Goal: Information Seeking & Learning: Learn about a topic

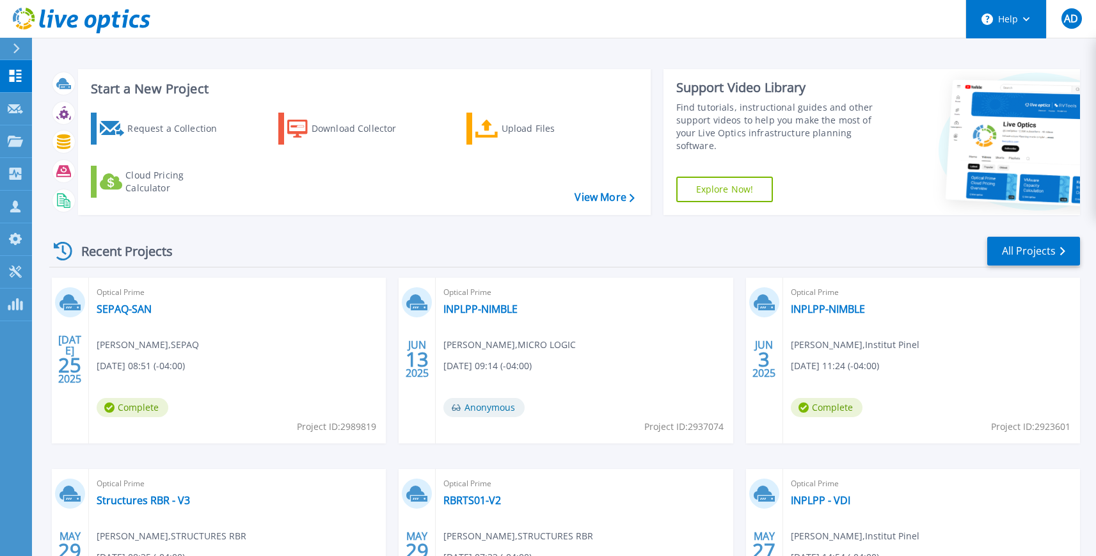
click at [1031, 22] on button "Help" at bounding box center [1006, 19] width 80 height 38
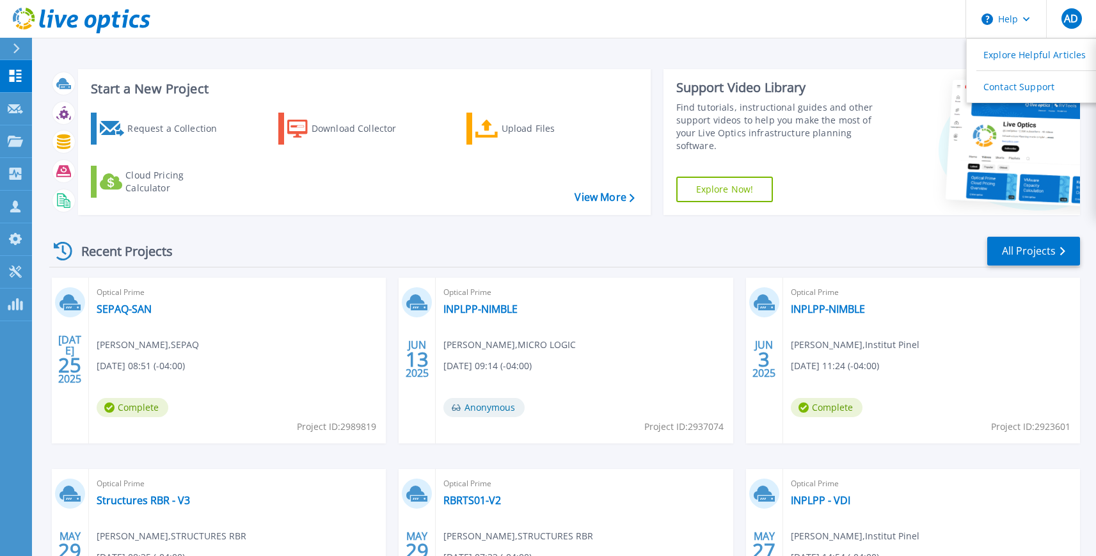
click at [704, 35] on header "Help Explore Helpful Articles Contact Support AD Membre d'équipe de partenaire …" at bounding box center [548, 19] width 1096 height 38
click at [112, 313] on link "SEPAQ-SAN" at bounding box center [124, 309] width 55 height 13
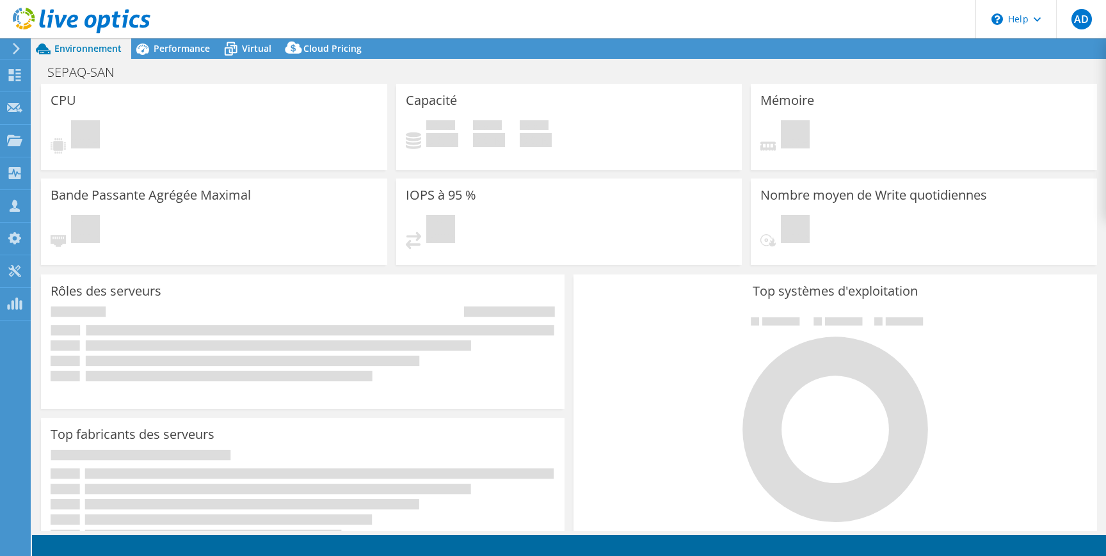
select select "USD"
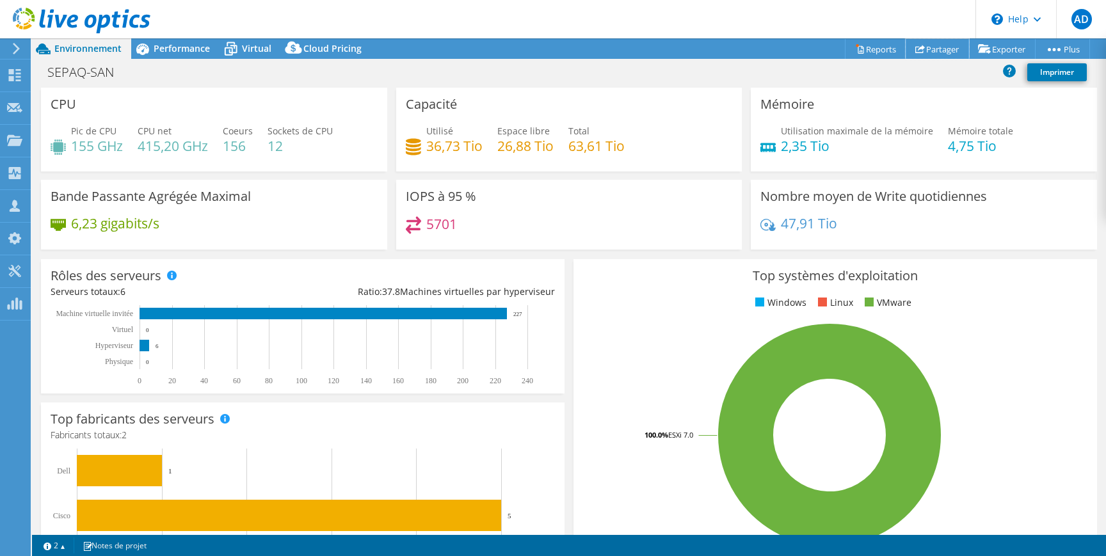
click at [932, 47] on link "Partager" at bounding box center [936, 49] width 63 height 20
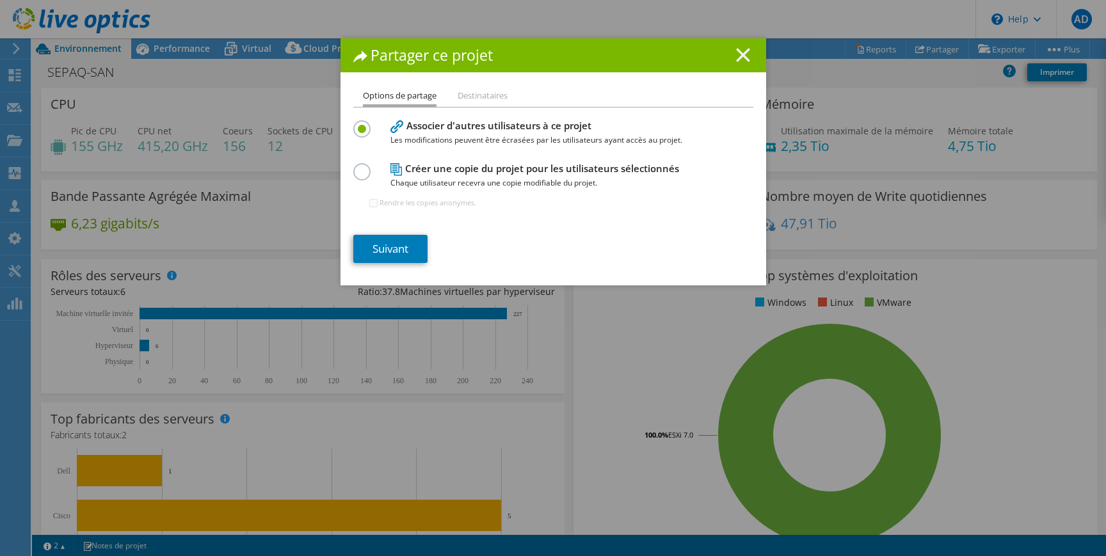
click at [736, 55] on line at bounding box center [742, 55] width 13 height 13
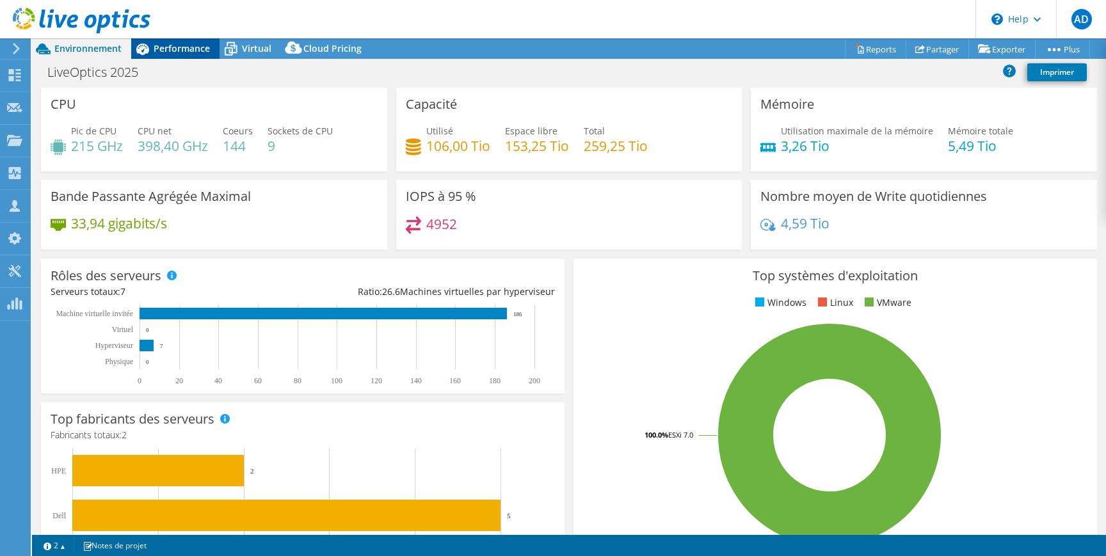
click at [198, 48] on span "Performance" at bounding box center [182, 48] width 56 height 12
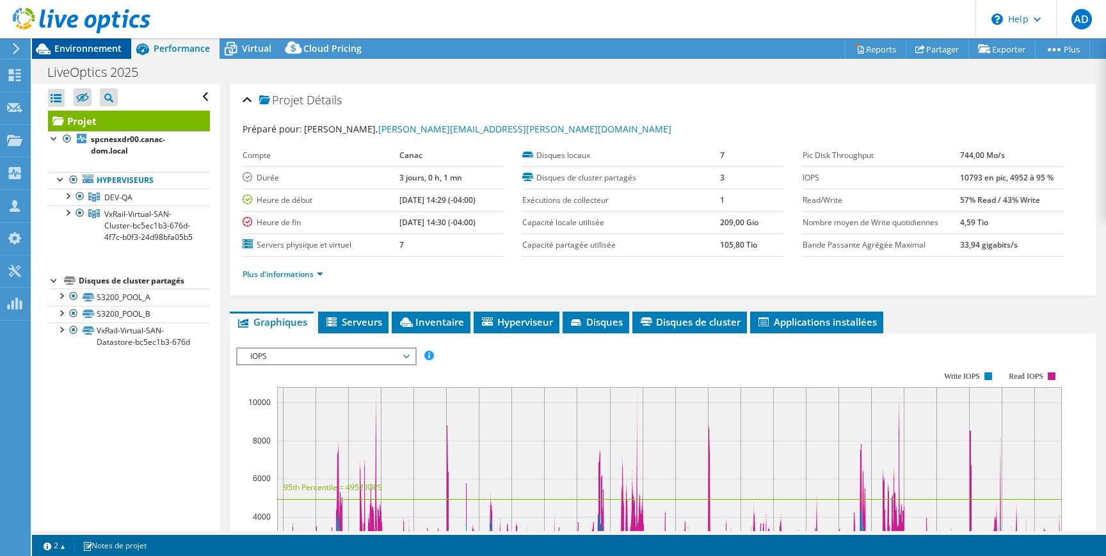
click at [72, 47] on span "Environnement" at bounding box center [87, 48] width 67 height 12
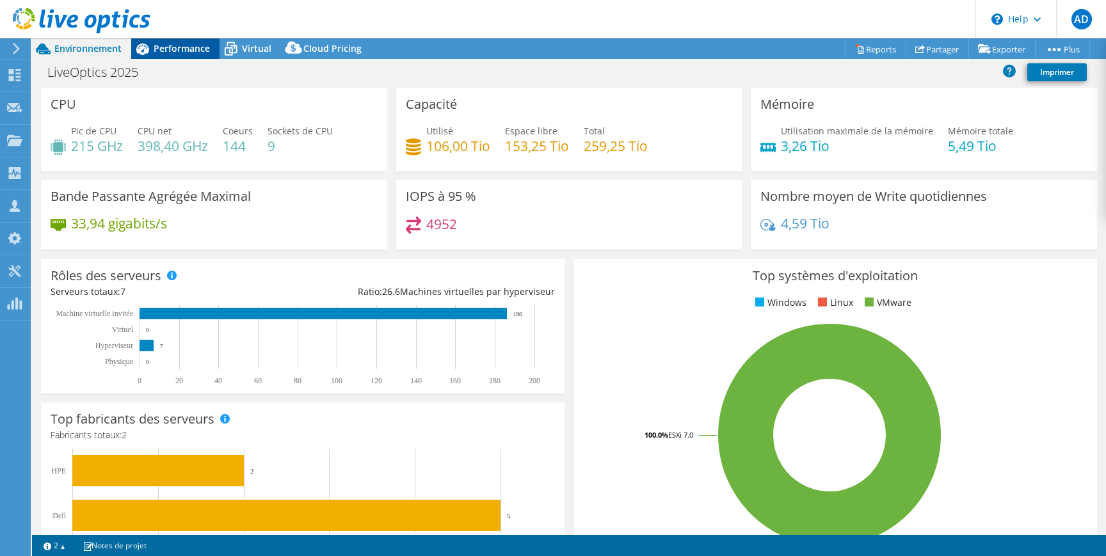
click at [187, 45] on span "Performance" at bounding box center [182, 48] width 56 height 12
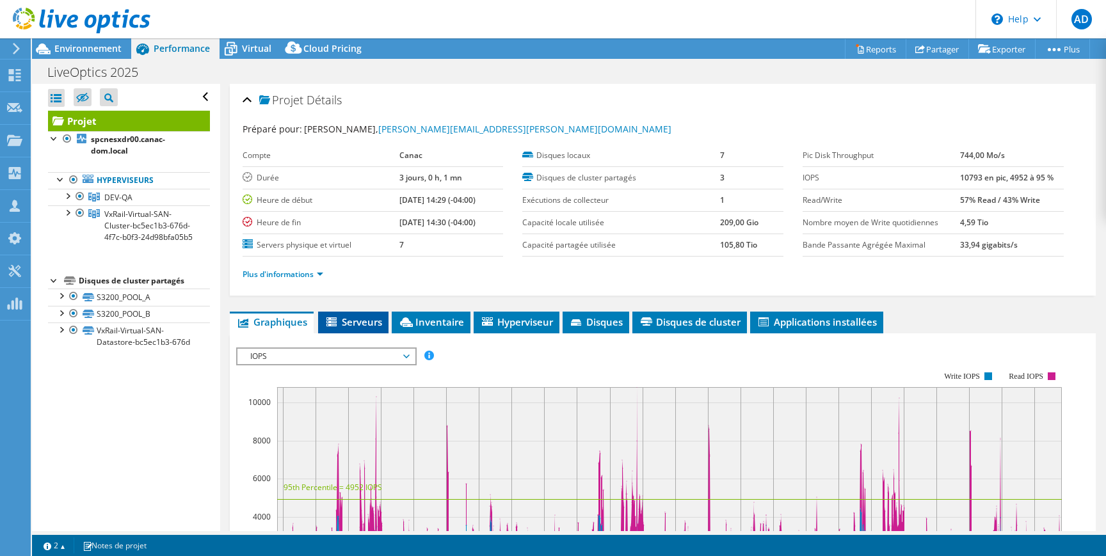
click at [373, 324] on span "Serveurs" at bounding box center [353, 321] width 58 height 13
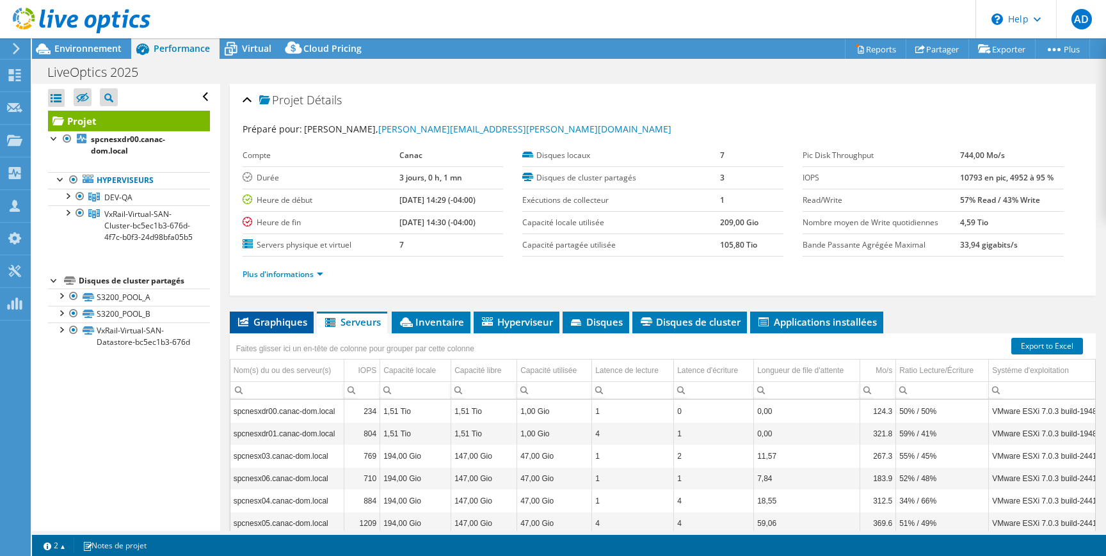
click at [256, 321] on span "Graphiques" at bounding box center [271, 321] width 71 height 13
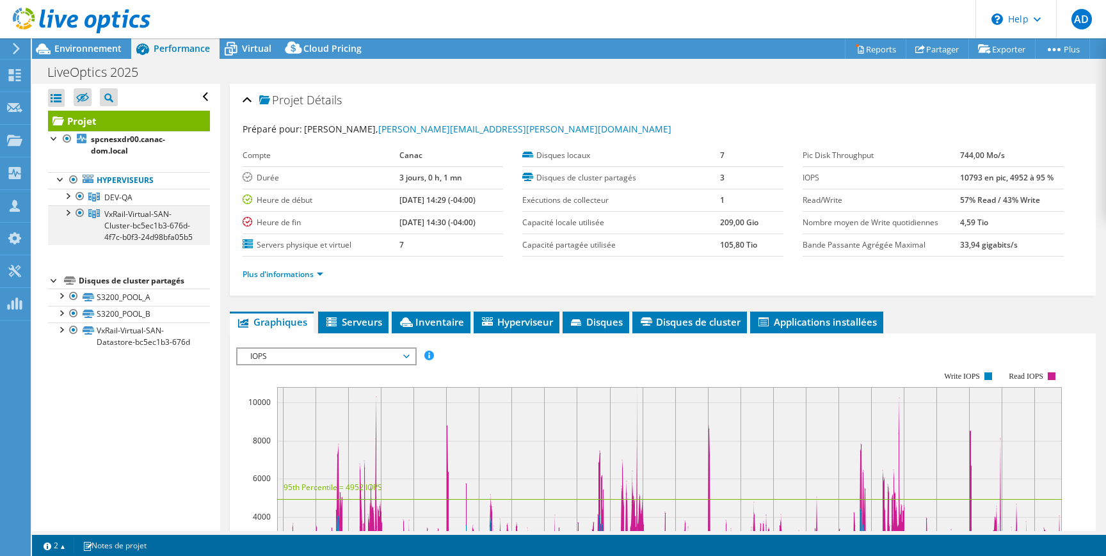
click at [66, 216] on div at bounding box center [67, 211] width 13 height 13
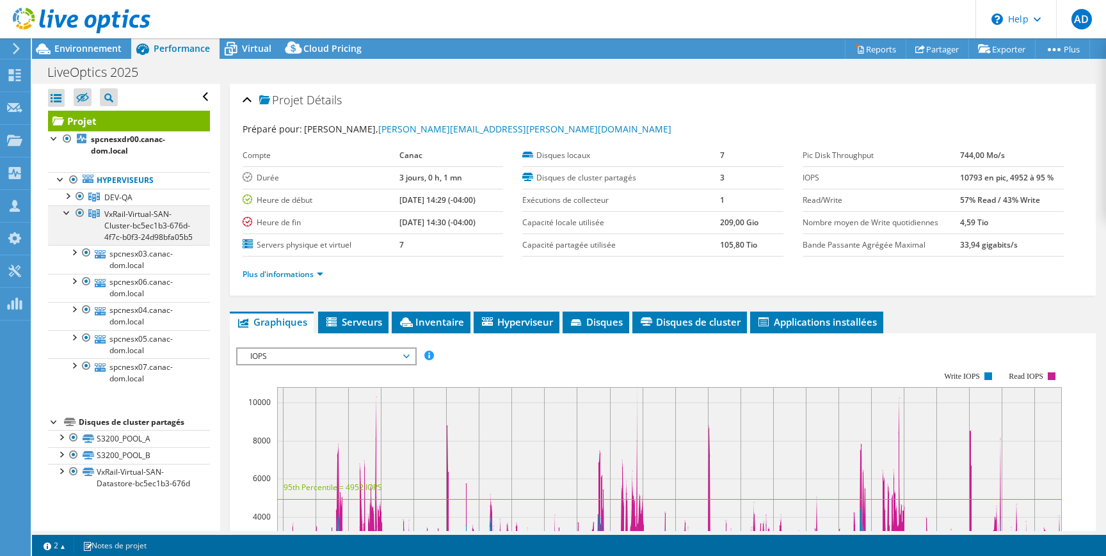
click at [66, 216] on div at bounding box center [67, 211] width 13 height 13
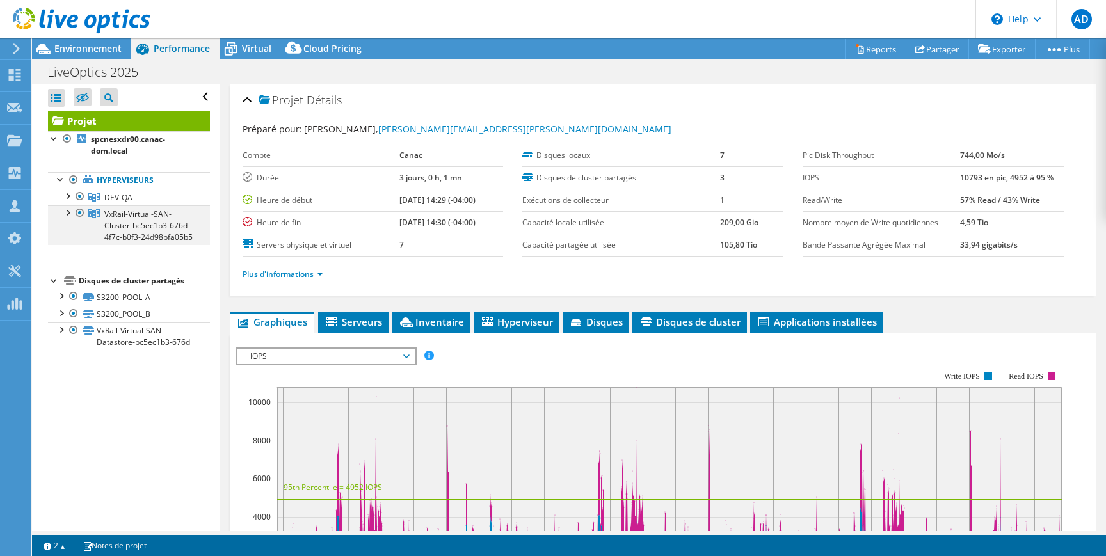
click at [68, 210] on div at bounding box center [67, 211] width 13 height 13
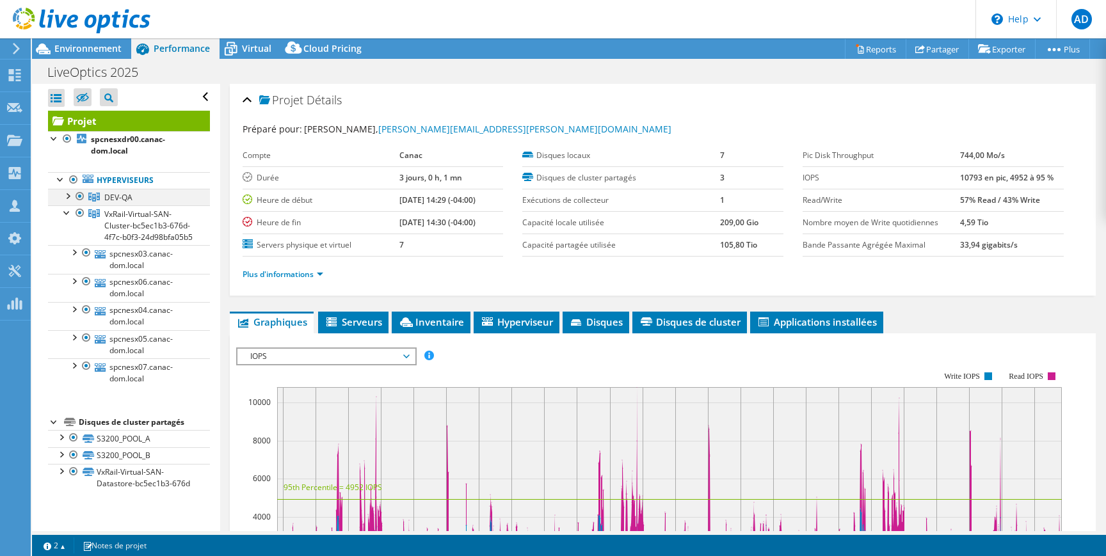
click at [68, 193] on div at bounding box center [67, 195] width 13 height 13
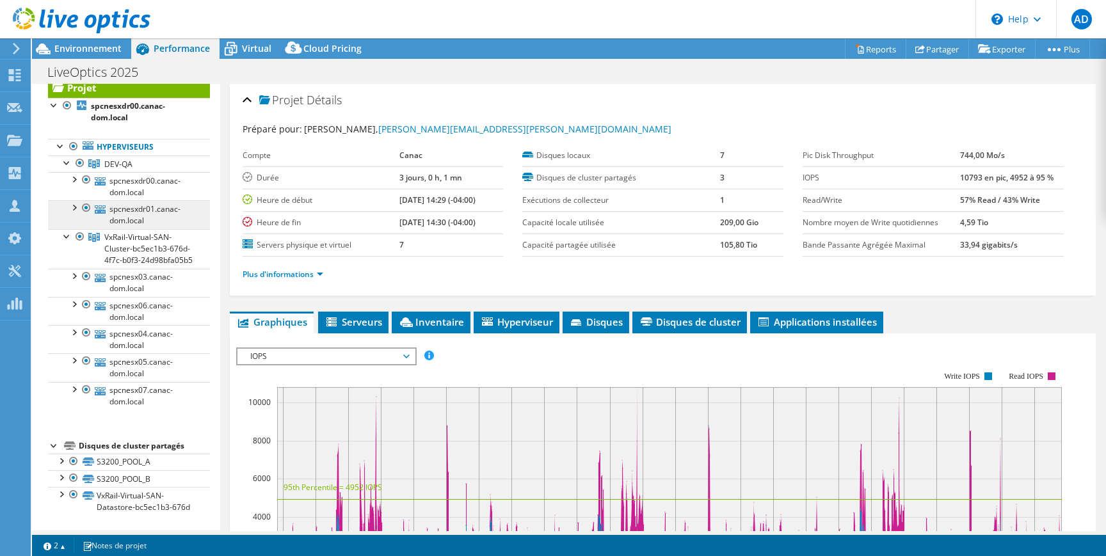
scroll to position [56, 0]
click at [65, 155] on div at bounding box center [67, 161] width 13 height 13
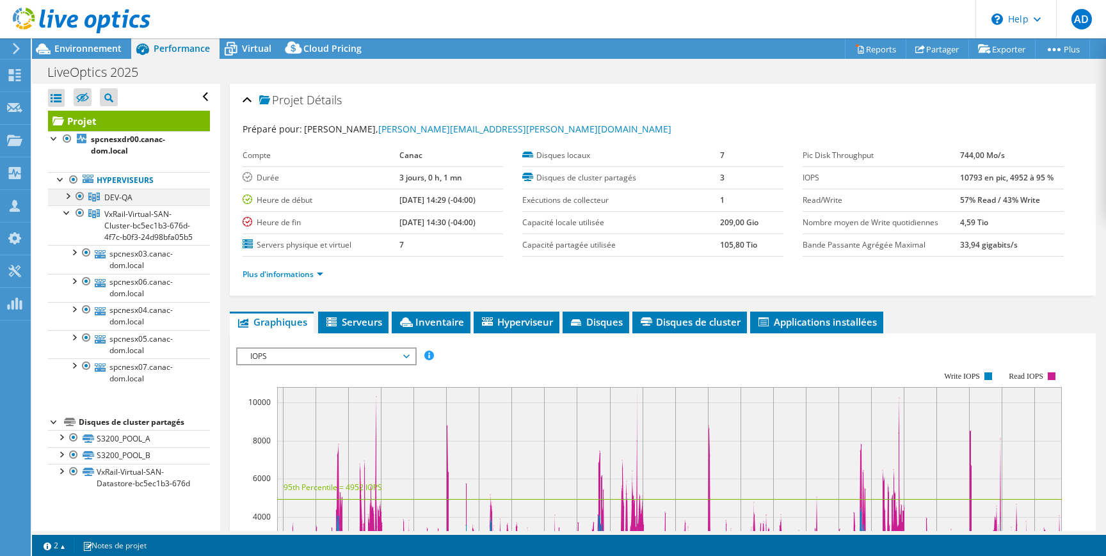
scroll to position [0, 0]
click at [60, 179] on div at bounding box center [60, 178] width 13 height 13
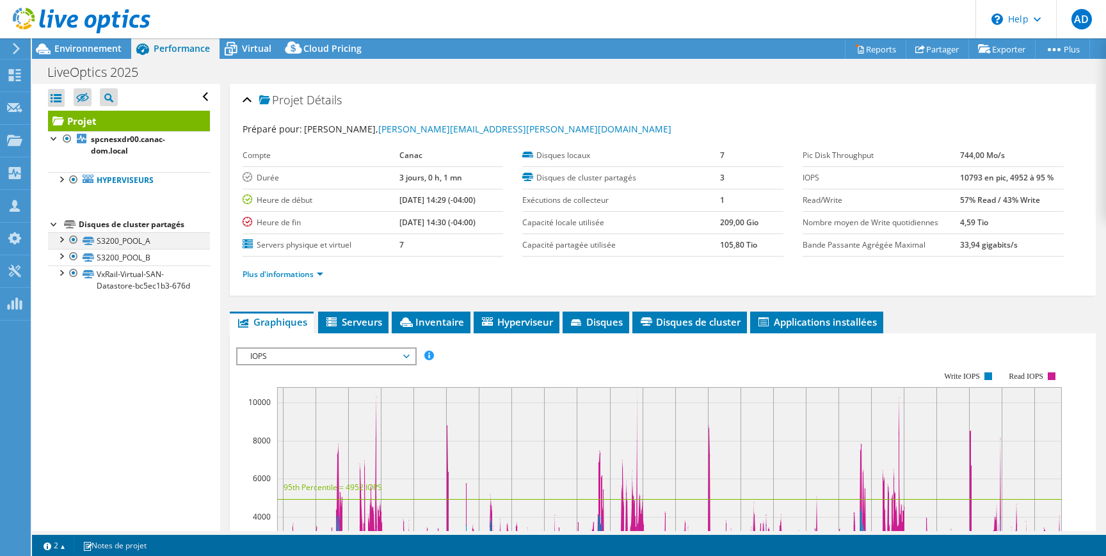
click at [63, 240] on div at bounding box center [60, 238] width 13 height 13
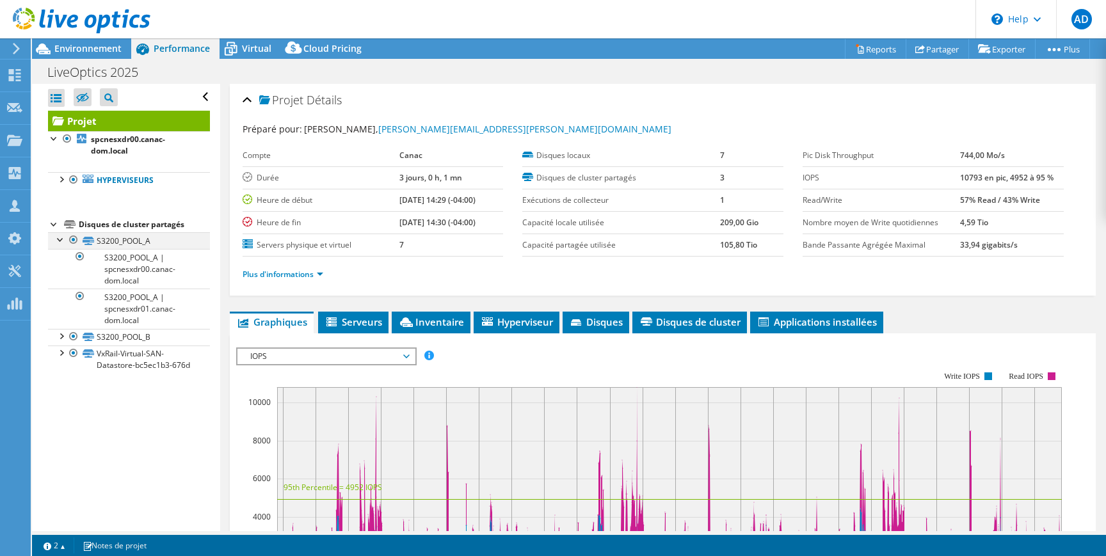
click at [63, 240] on div at bounding box center [60, 238] width 13 height 13
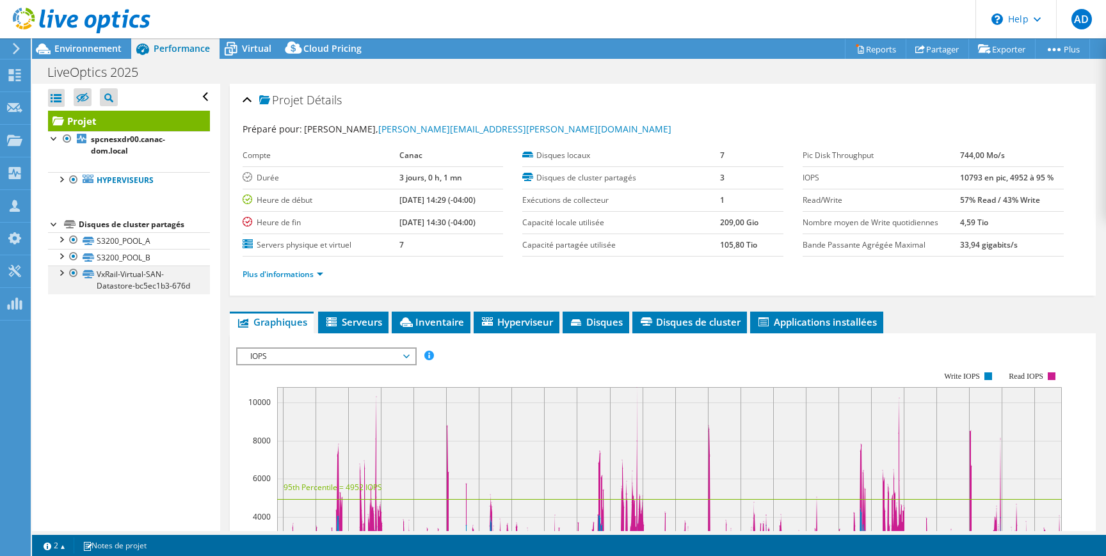
click at [63, 271] on div at bounding box center [60, 272] width 13 height 13
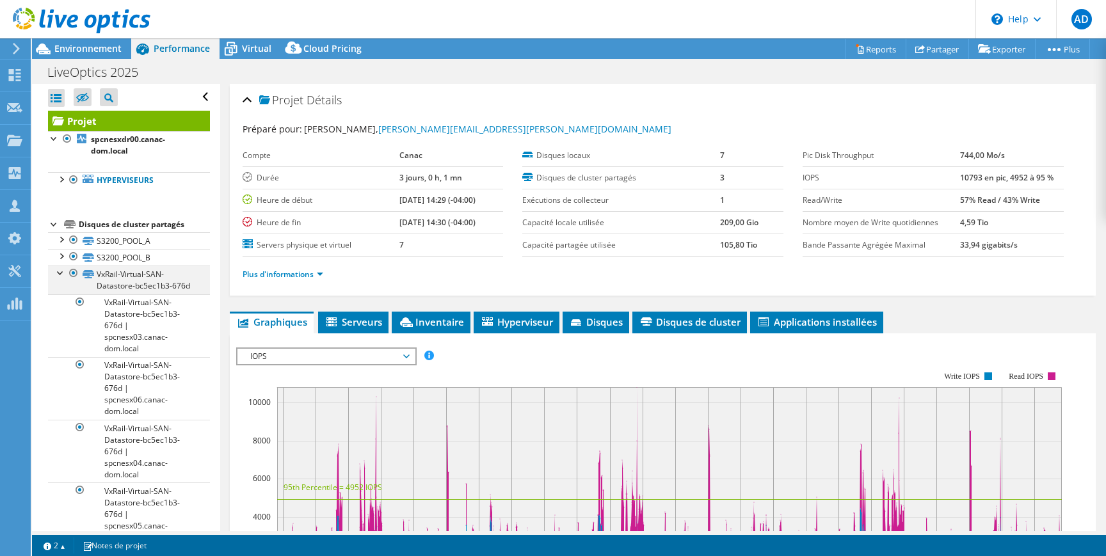
click at [60, 270] on div at bounding box center [60, 272] width 13 height 13
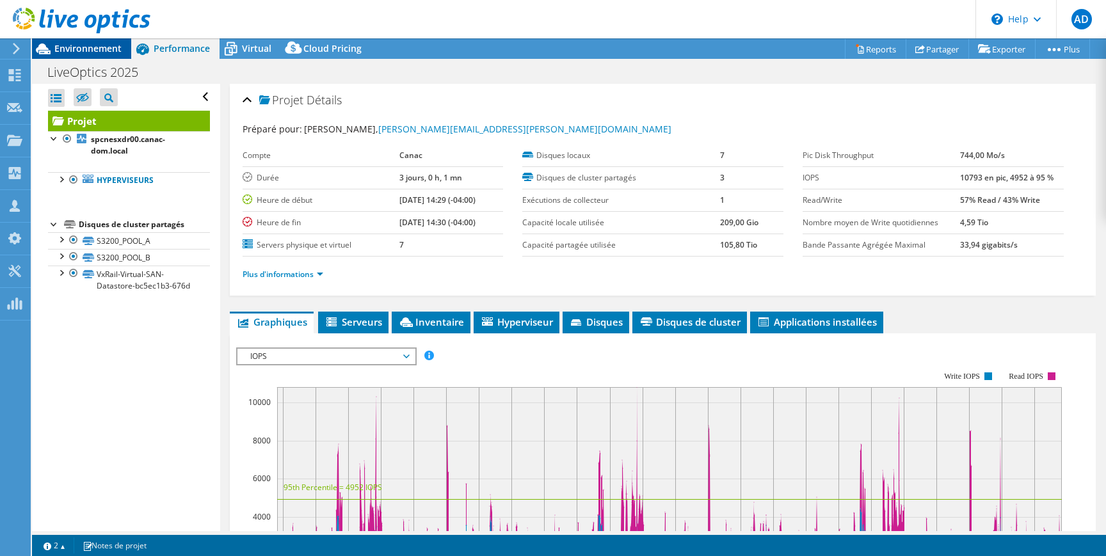
click at [86, 44] on span "Environnement" at bounding box center [87, 48] width 67 height 12
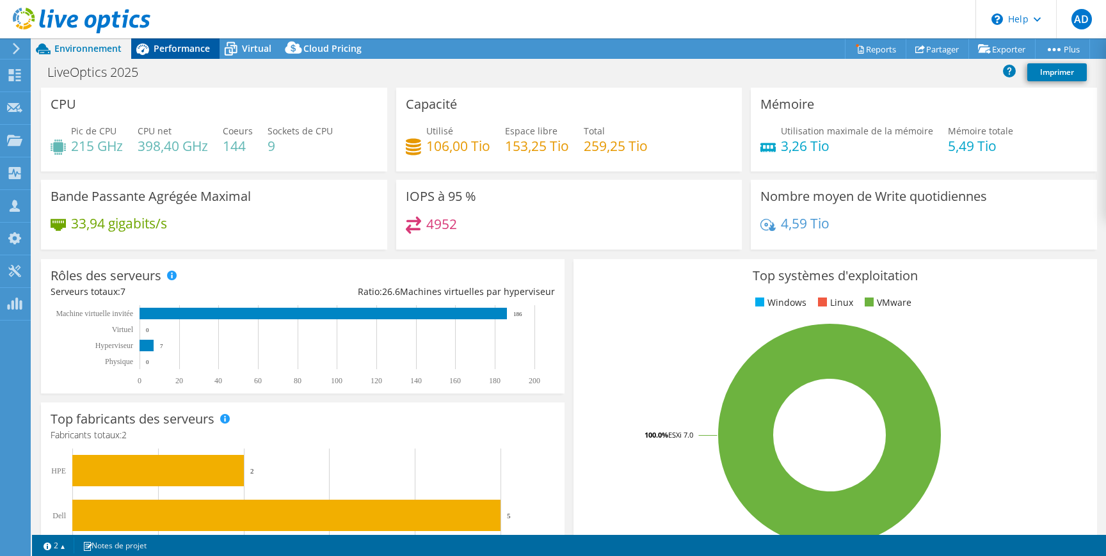
click at [160, 50] on span "Performance" at bounding box center [182, 48] width 56 height 12
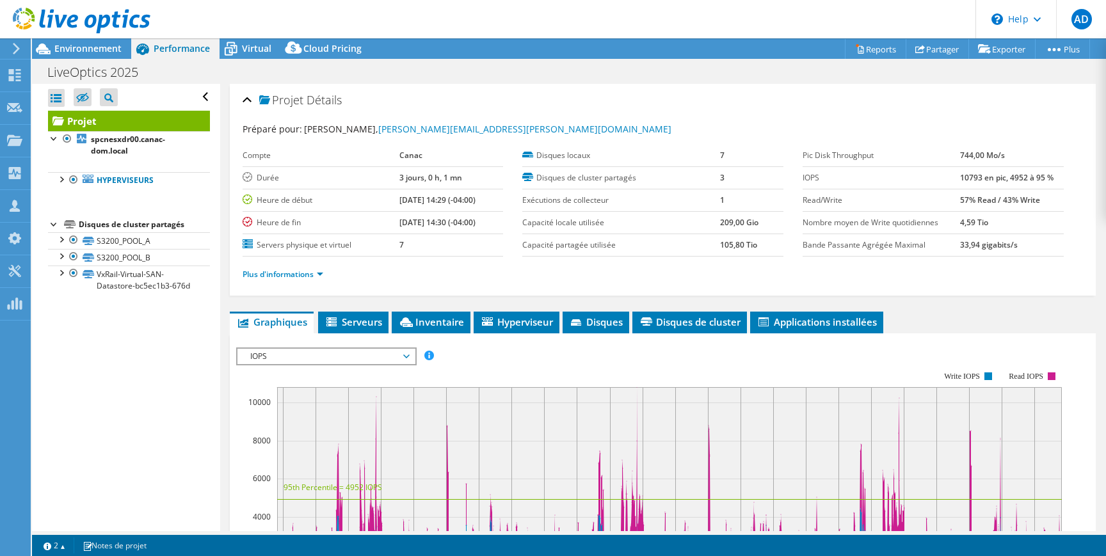
click at [95, 37] on div at bounding box center [75, 21] width 150 height 43
click at [97, 55] on div "Environnement" at bounding box center [81, 48] width 99 height 20
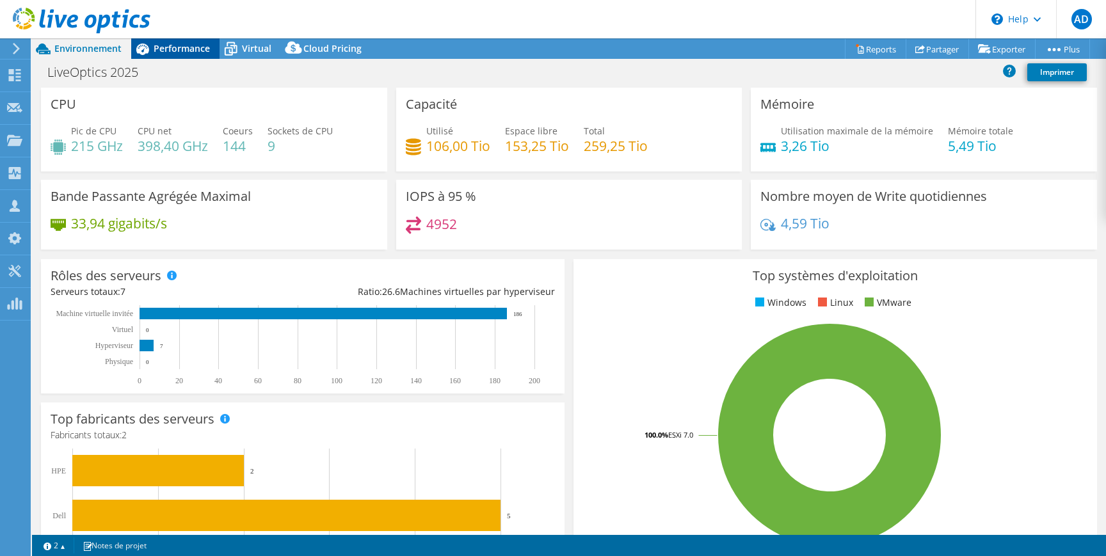
click at [170, 45] on span "Performance" at bounding box center [182, 48] width 56 height 12
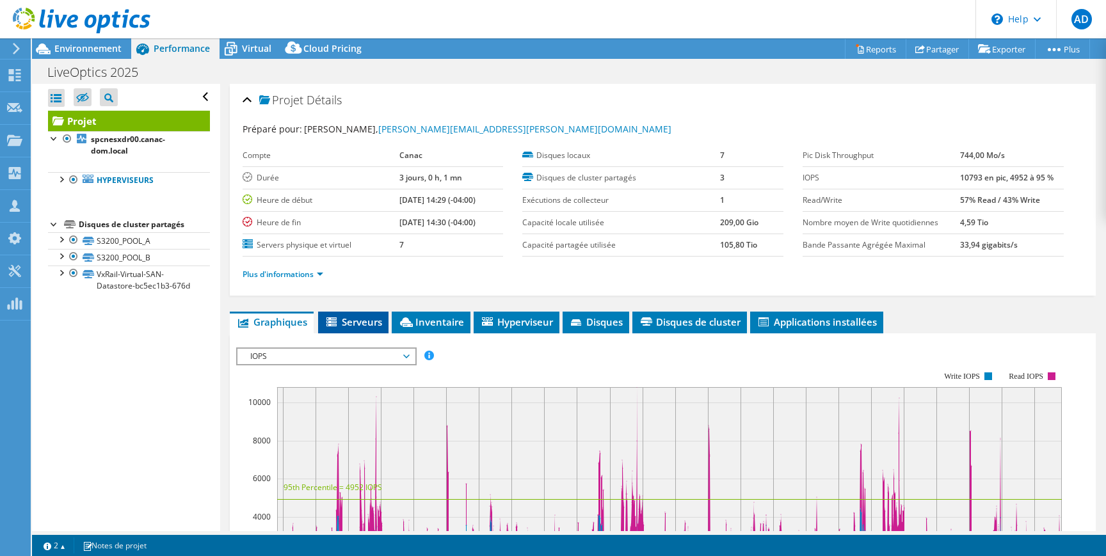
click at [357, 324] on span "Serveurs" at bounding box center [353, 321] width 58 height 13
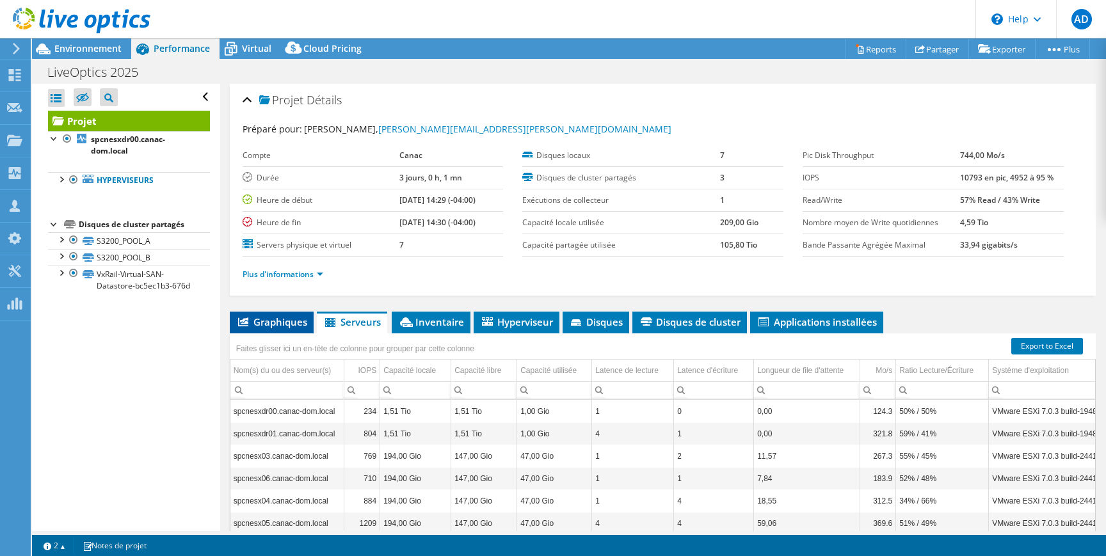
click at [267, 313] on li "Graphiques" at bounding box center [272, 323] width 84 height 22
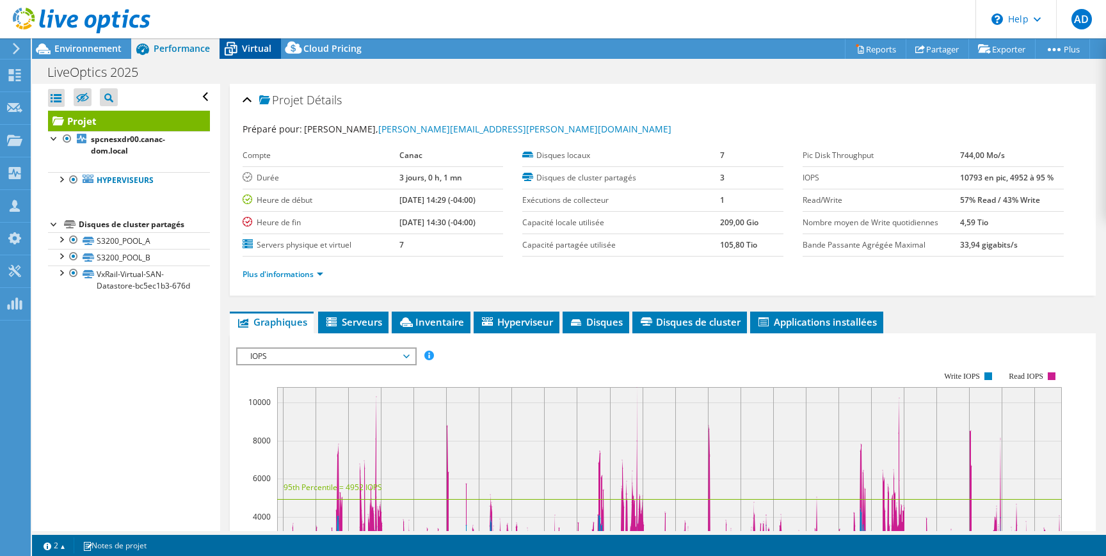
click at [250, 49] on span "Virtual" at bounding box center [256, 48] width 29 height 12
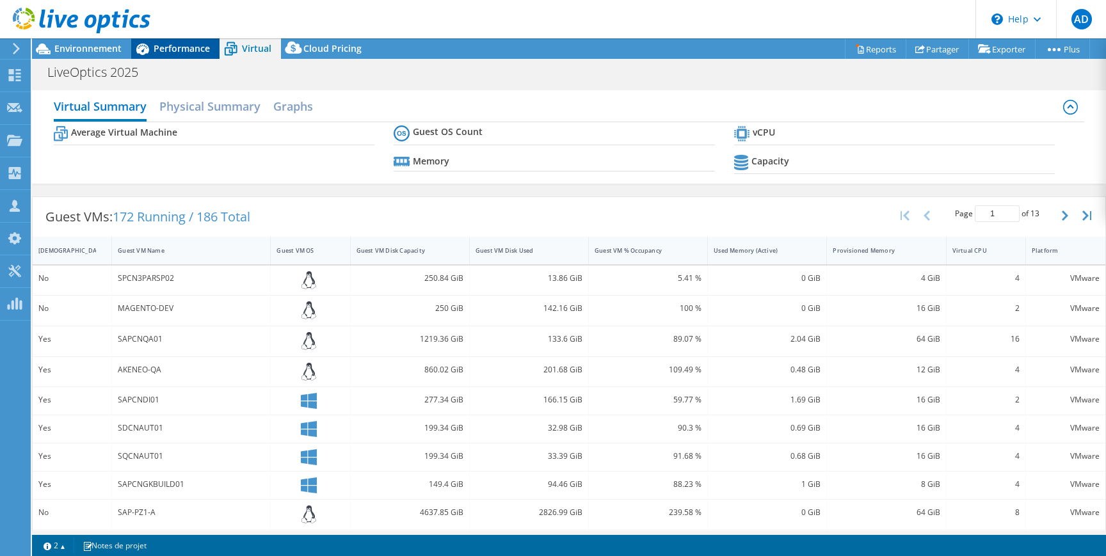
click at [184, 51] on span "Performance" at bounding box center [182, 48] width 56 height 12
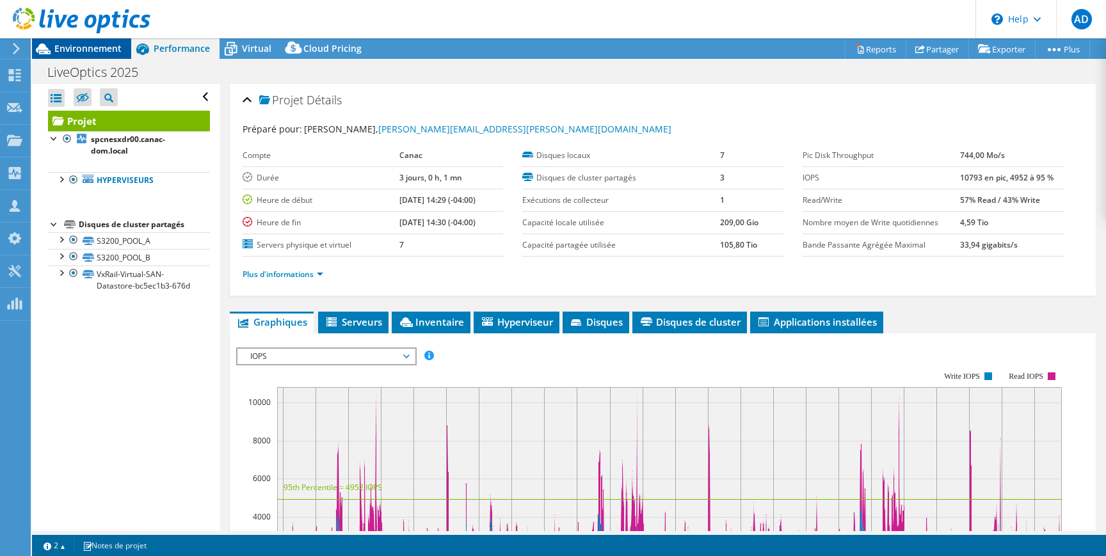
click at [88, 52] on span "Environnement" at bounding box center [87, 48] width 67 height 12
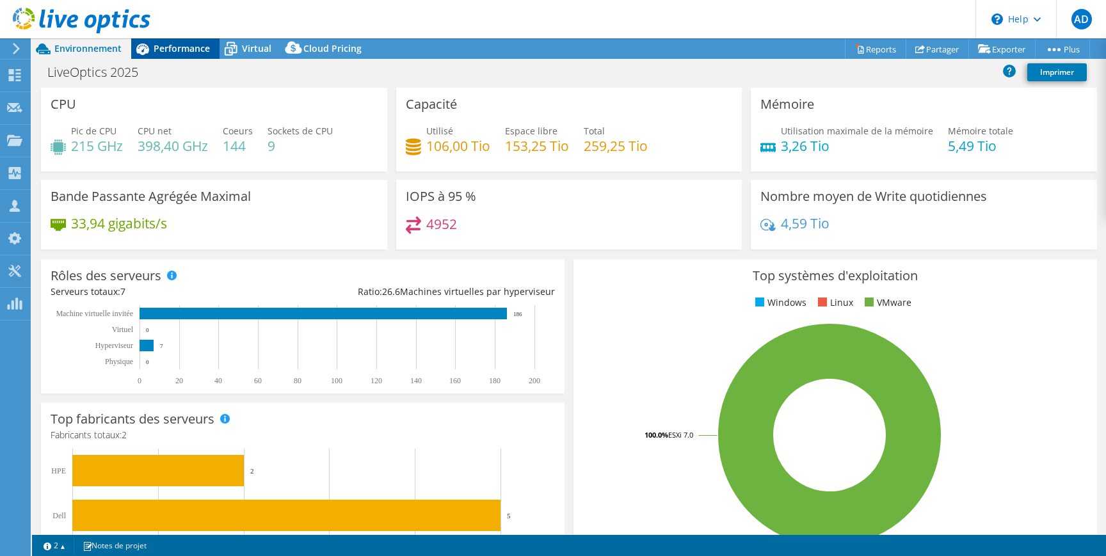
click at [178, 46] on span "Performance" at bounding box center [182, 48] width 56 height 12
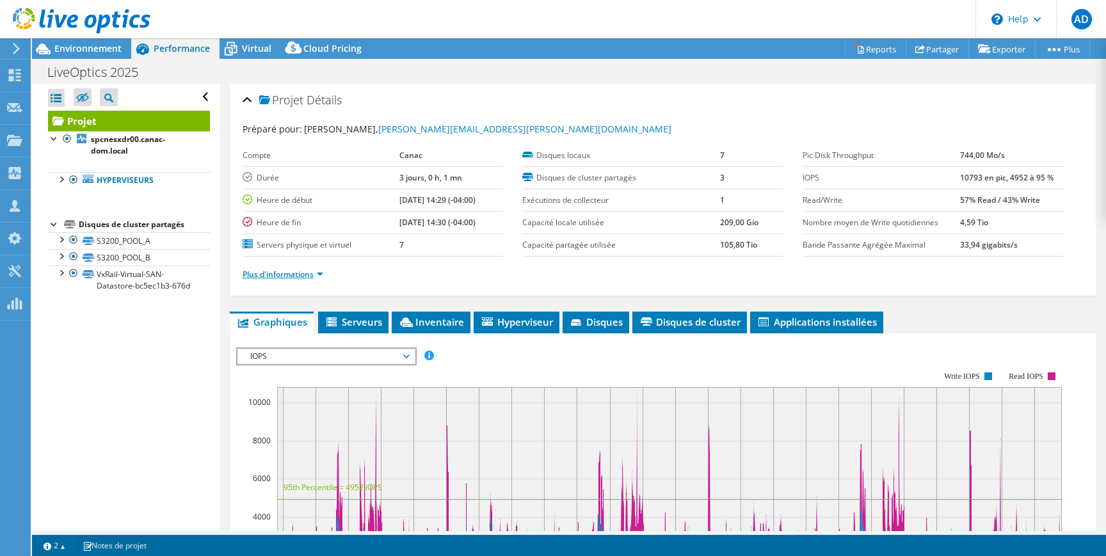
click at [295, 273] on link "Plus d'informations" at bounding box center [282, 274] width 81 height 11
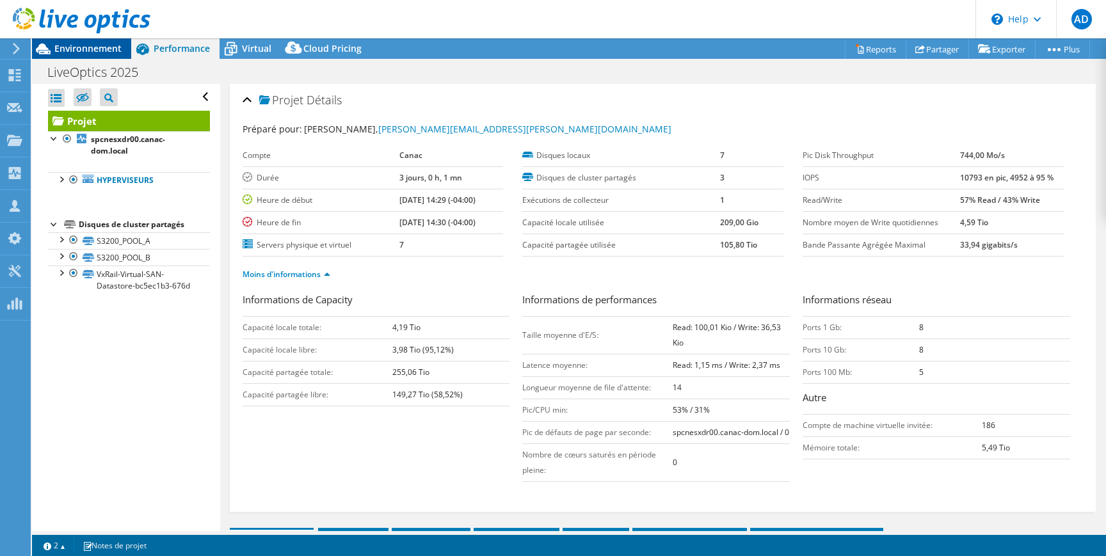
click at [74, 46] on span "Environnement" at bounding box center [87, 48] width 67 height 12
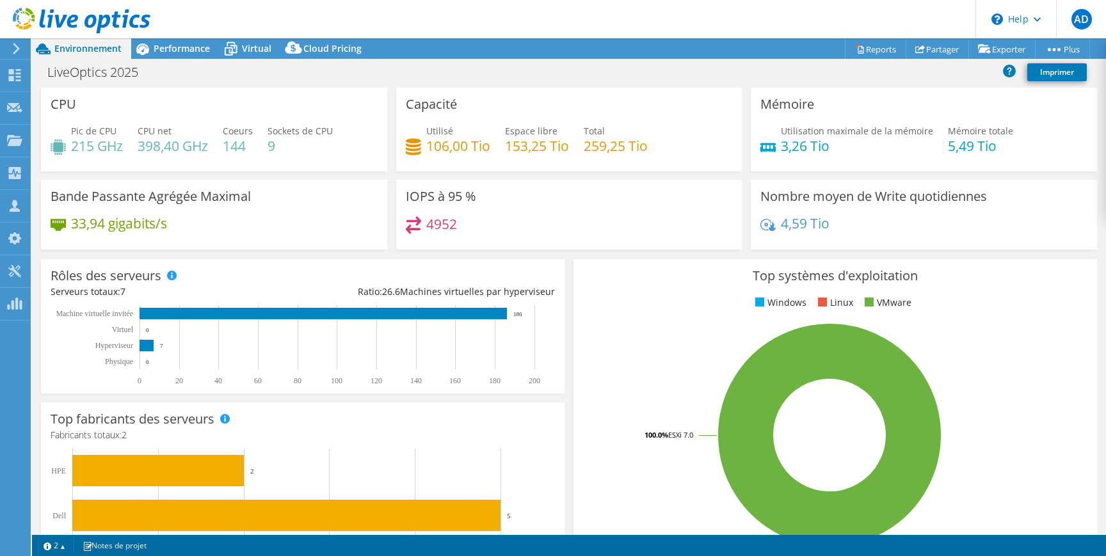
click at [166, 60] on div "LiveOptics 2025 Imprimer" at bounding box center [569, 72] width 1074 height 24
click at [171, 52] on span "Performance" at bounding box center [182, 48] width 56 height 12
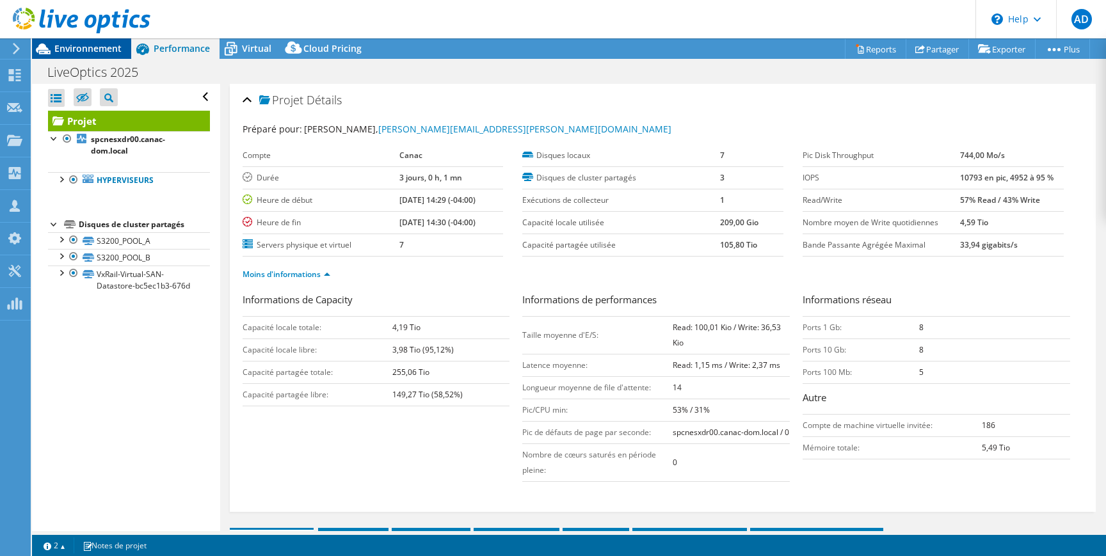
click at [119, 52] on span "Environnement" at bounding box center [87, 48] width 67 height 12
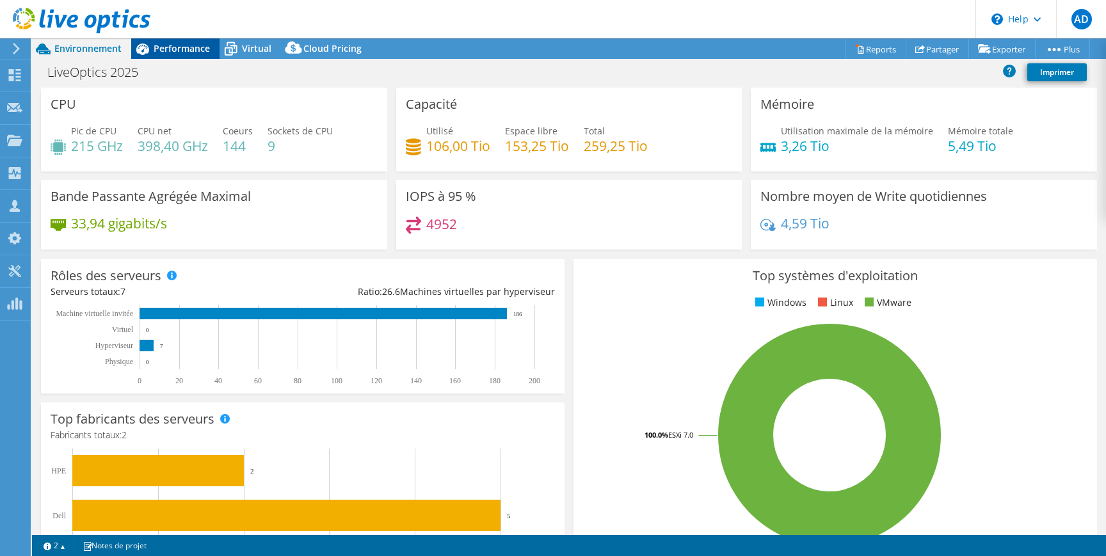
click at [188, 47] on span "Performance" at bounding box center [182, 48] width 56 height 12
select select "USD"
